Goal: Register for event/course

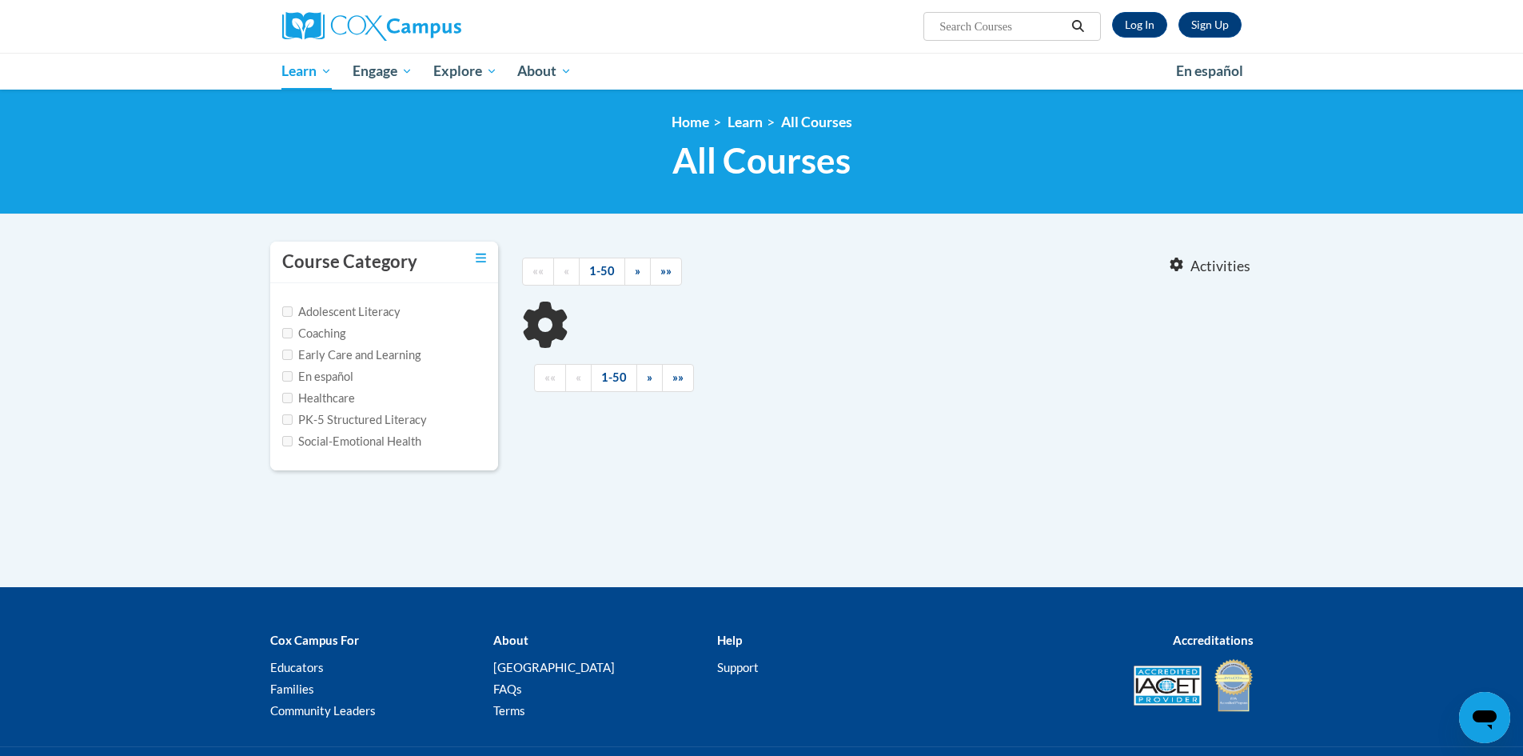
type input "Transforming story time"
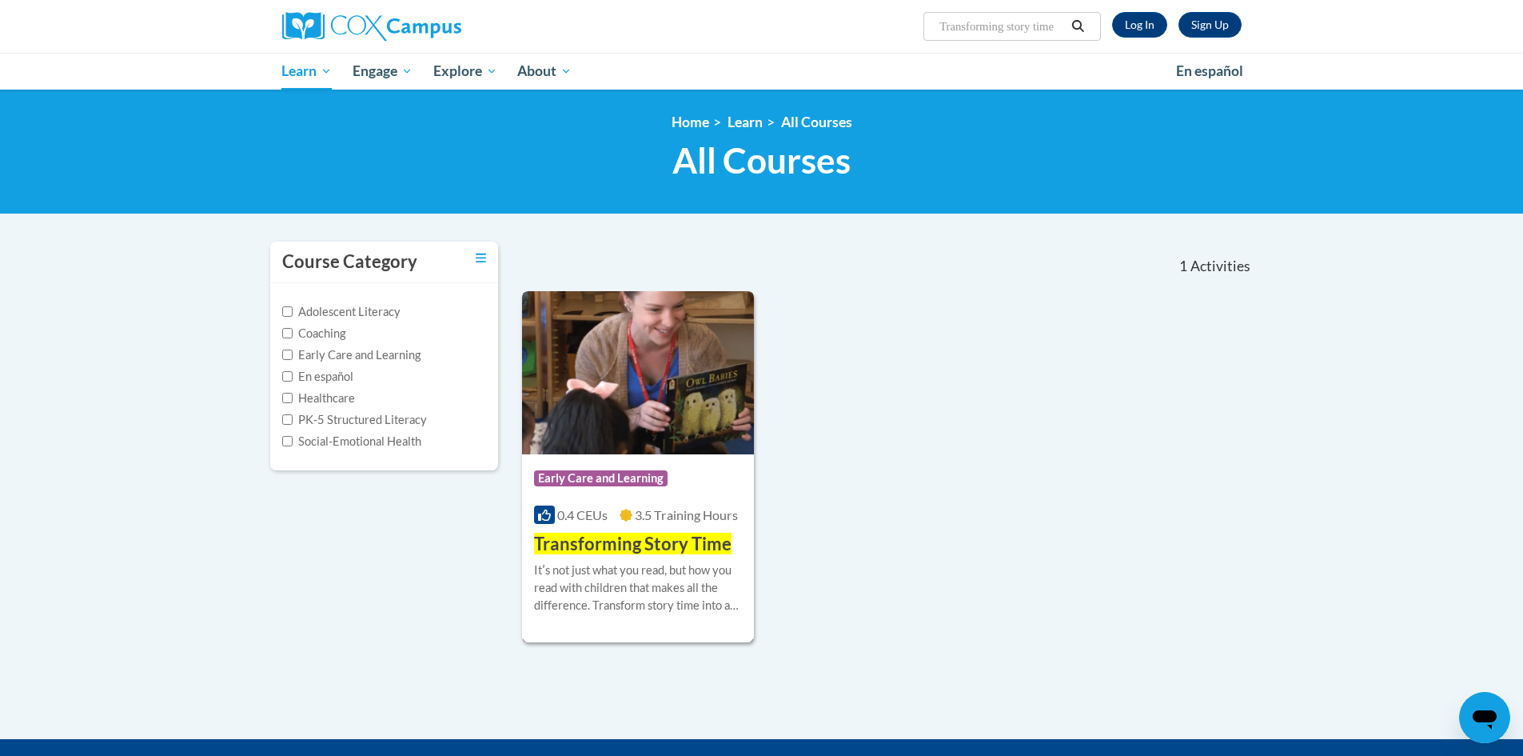
click at [596, 473] on span "Early Care and Learning" at bounding box center [601, 478] width 134 height 16
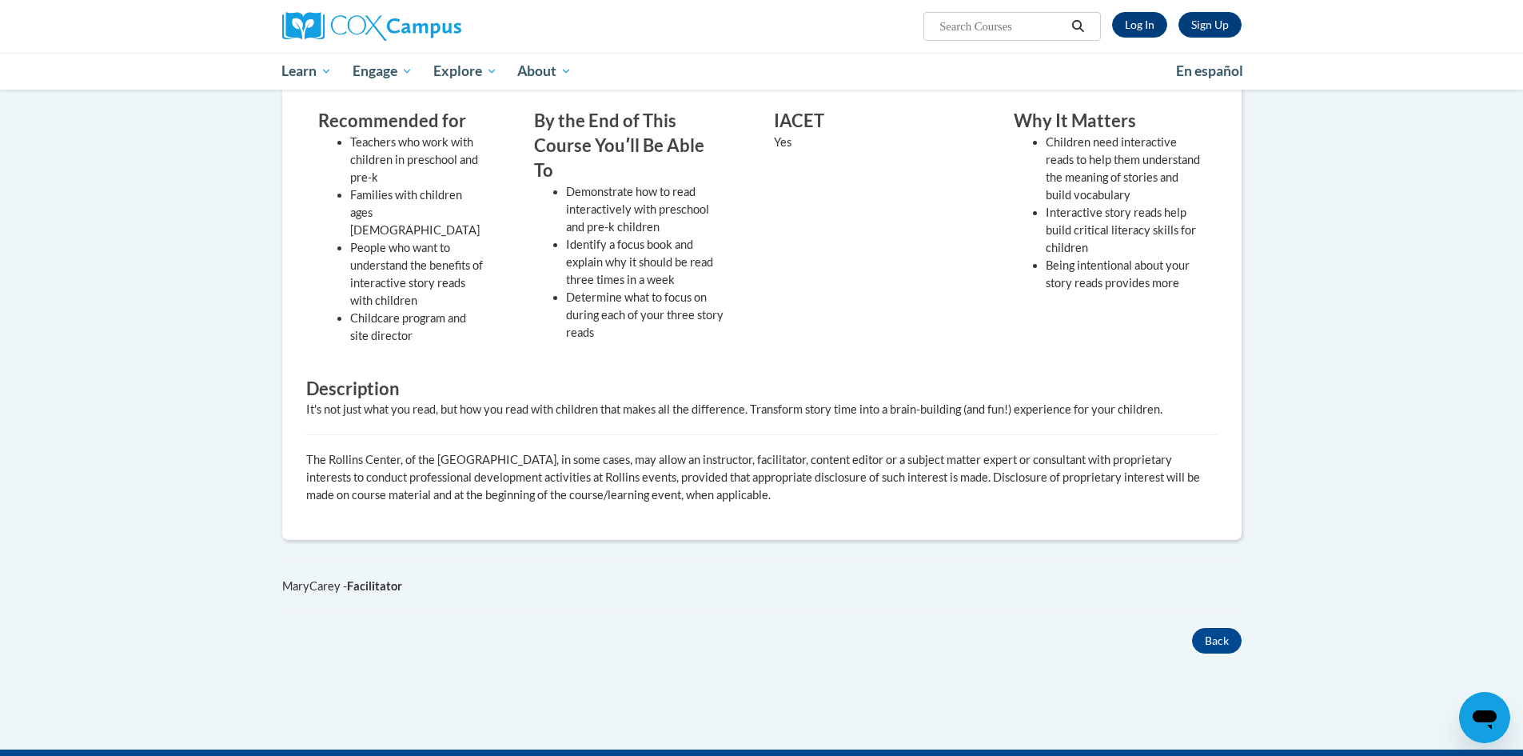
scroll to position [160, 0]
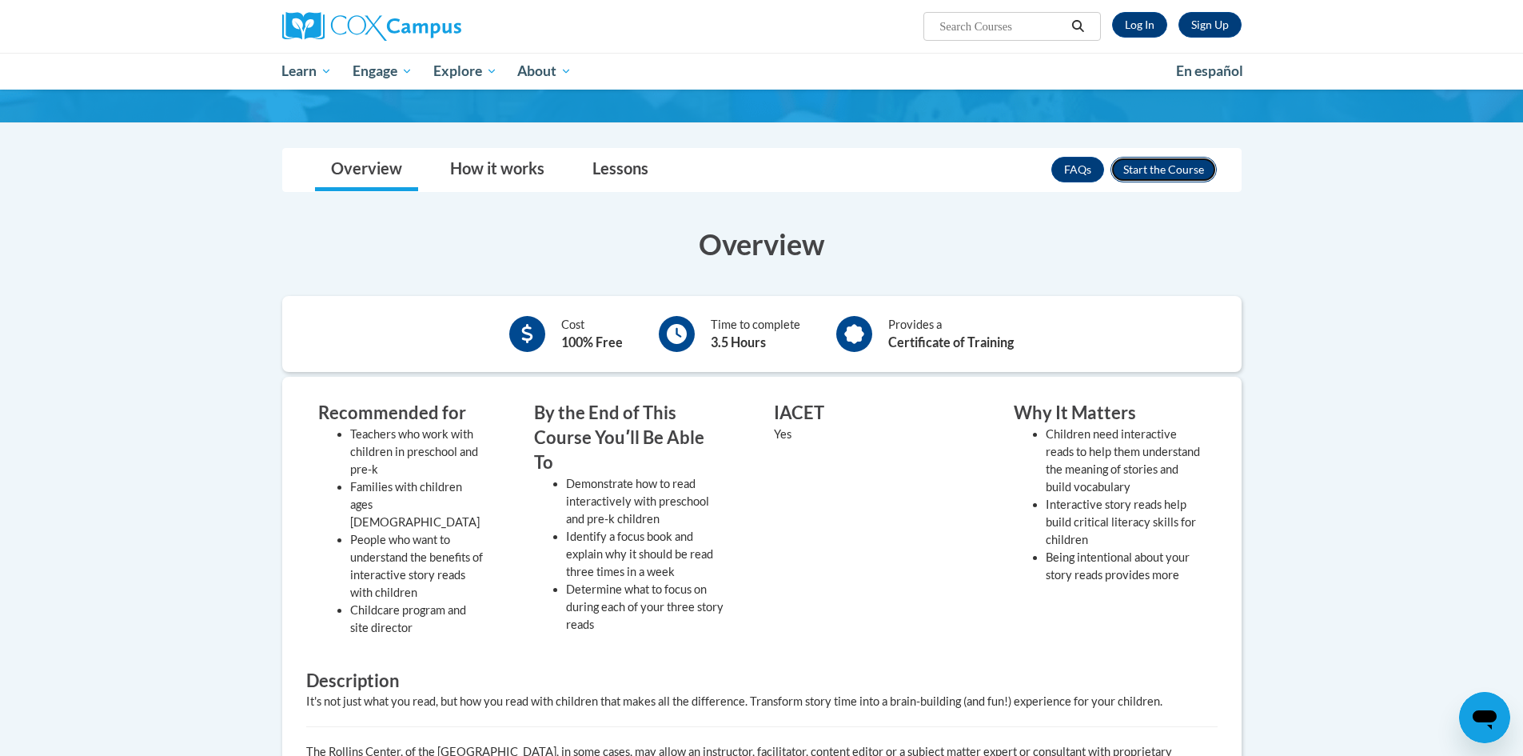
click at [1154, 169] on button "Enroll" at bounding box center [1164, 170] width 106 height 26
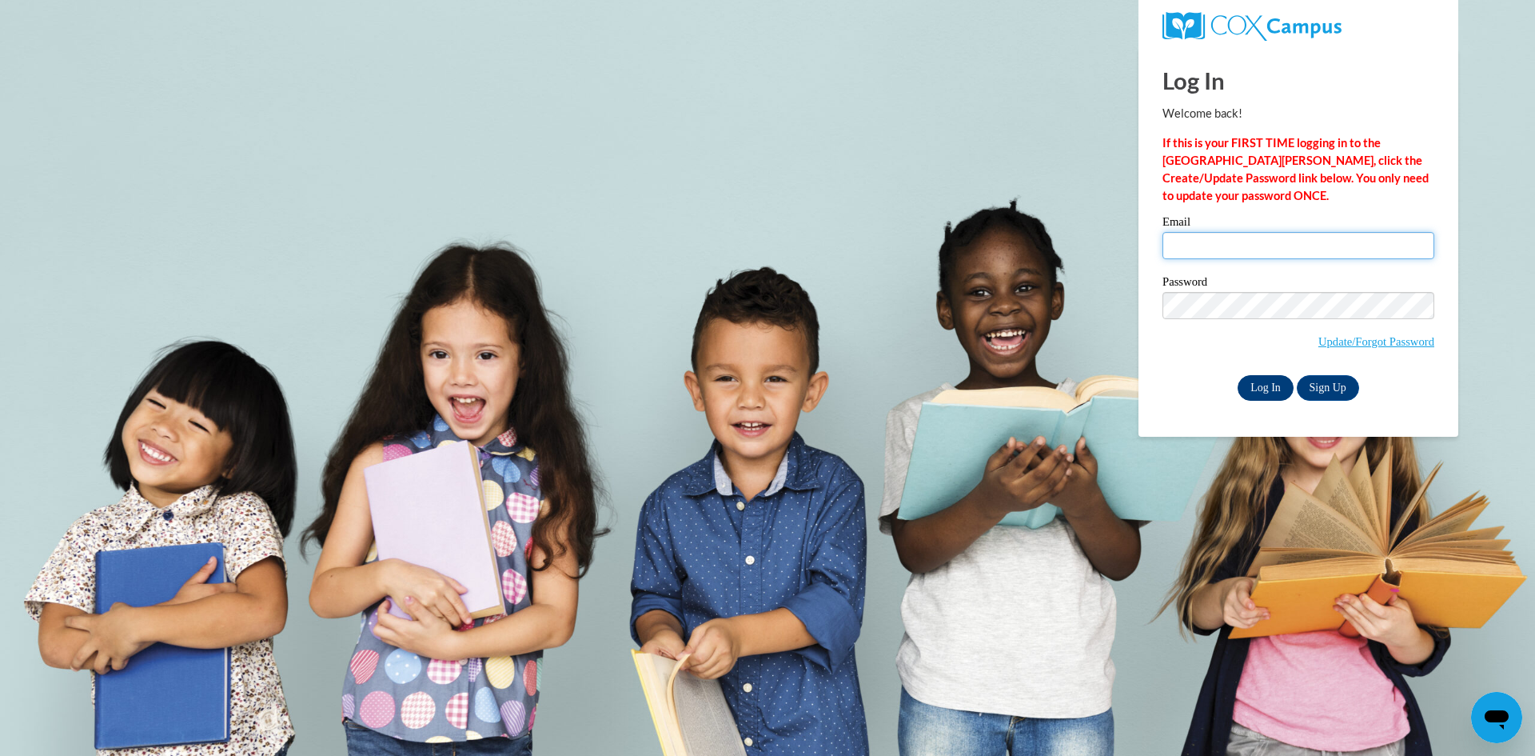
type input "MWarnock@lccaa.net"
click at [1268, 389] on input "Log In" at bounding box center [1266, 388] width 56 height 26
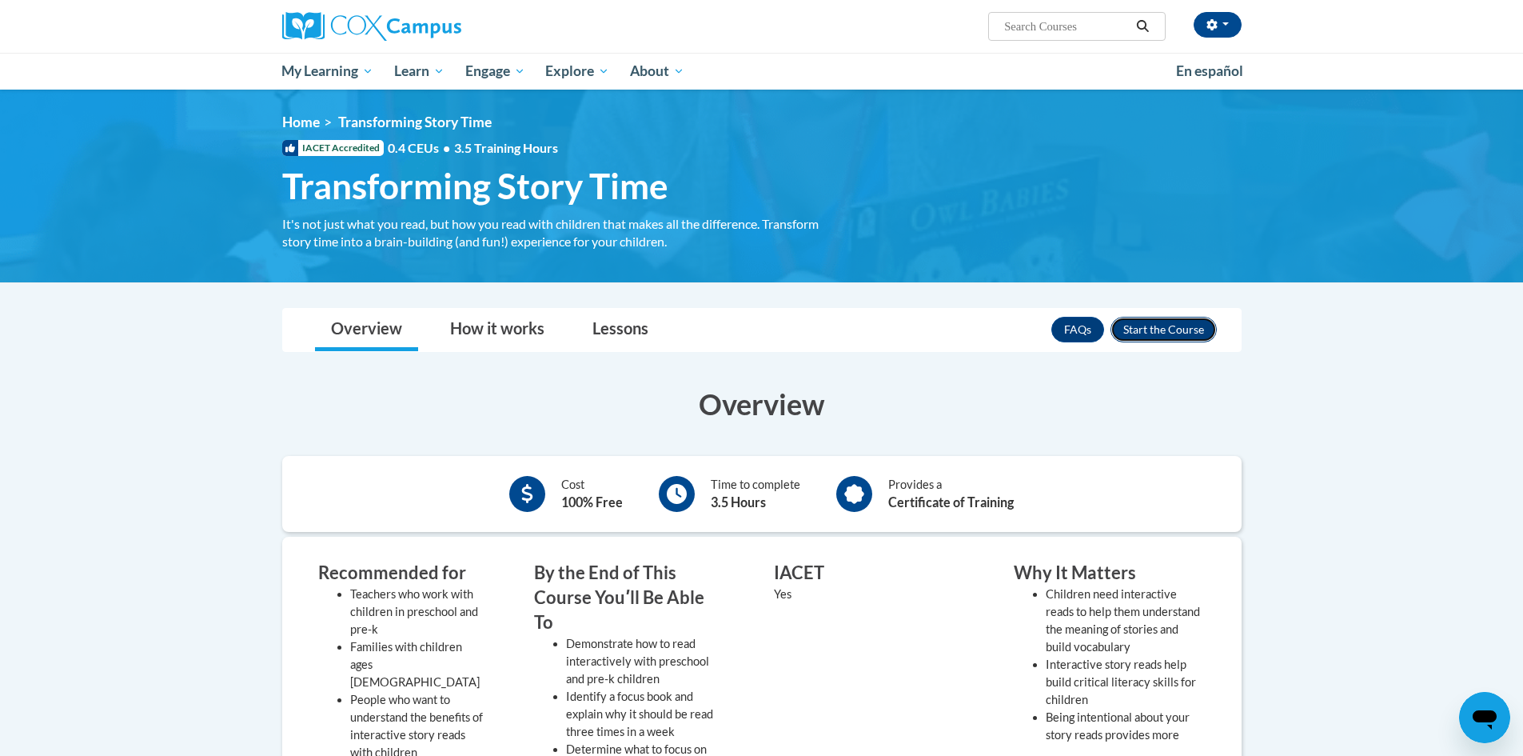
click at [1193, 333] on button "Enroll" at bounding box center [1164, 330] width 106 height 26
